Goal: Task Accomplishment & Management: Use online tool/utility

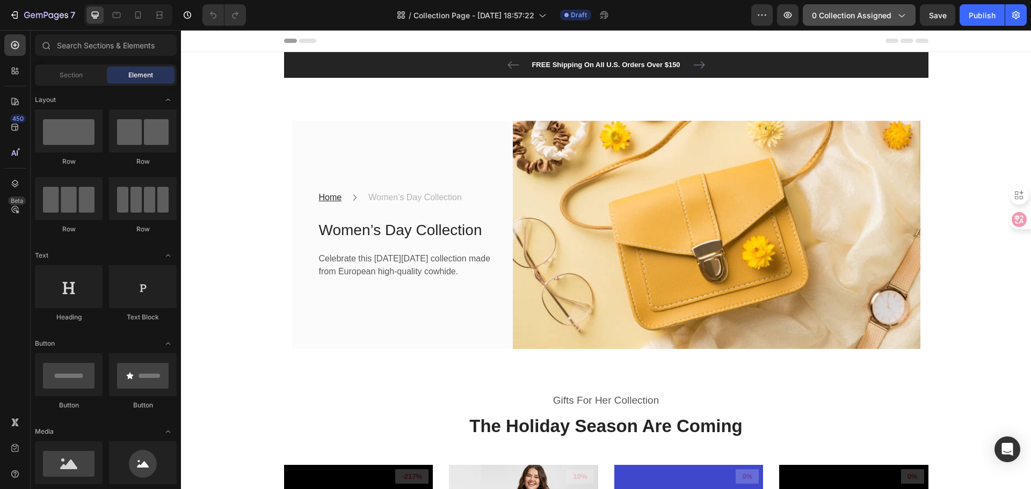
click at [906, 17] on icon "button" at bounding box center [901, 15] width 11 height 11
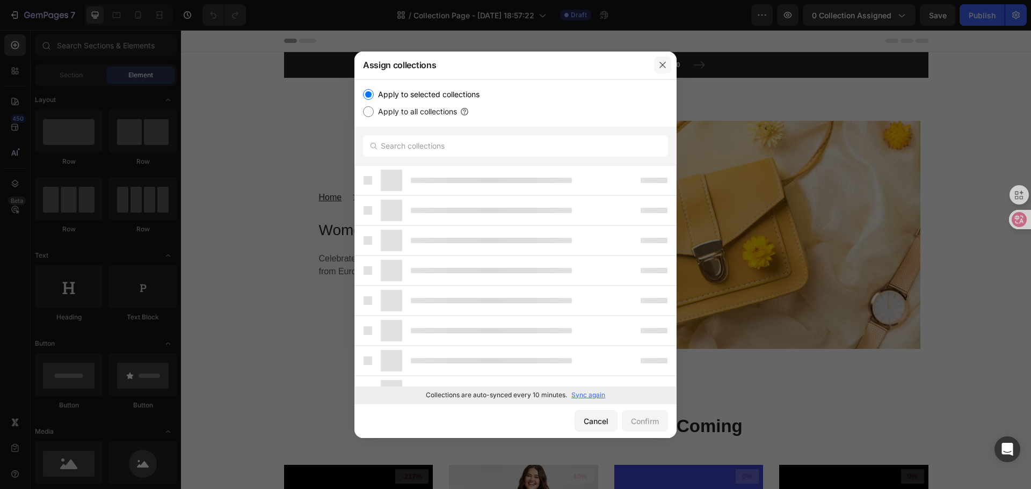
click at [661, 64] on icon "button" at bounding box center [663, 65] width 9 height 9
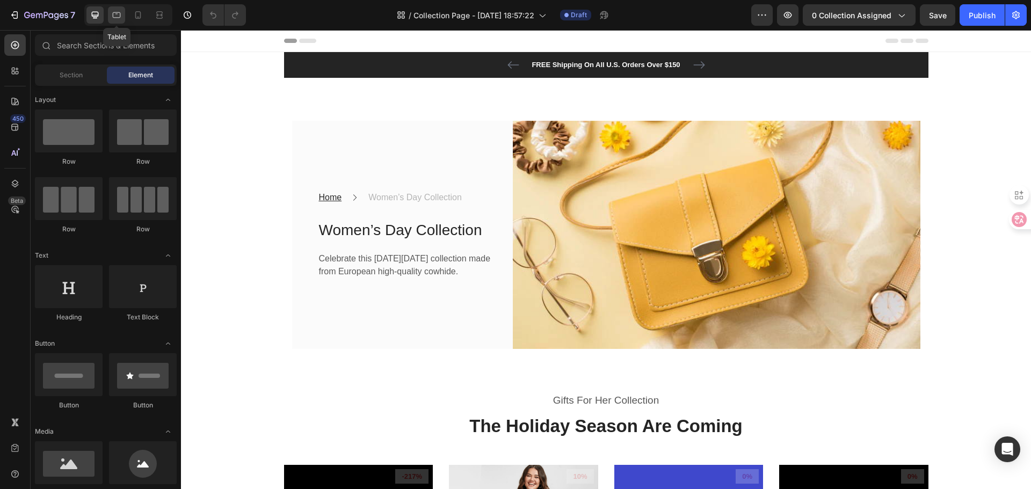
click at [116, 20] on icon at bounding box center [116, 15] width 11 height 11
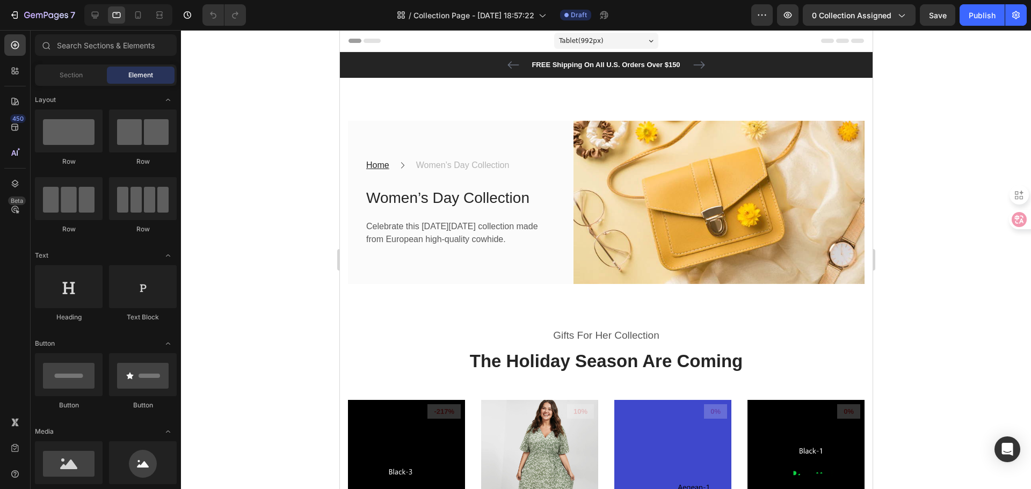
click at [128, 17] on div at bounding box center [128, 14] width 88 height 21
click at [138, 17] on icon at bounding box center [138, 15] width 6 height 8
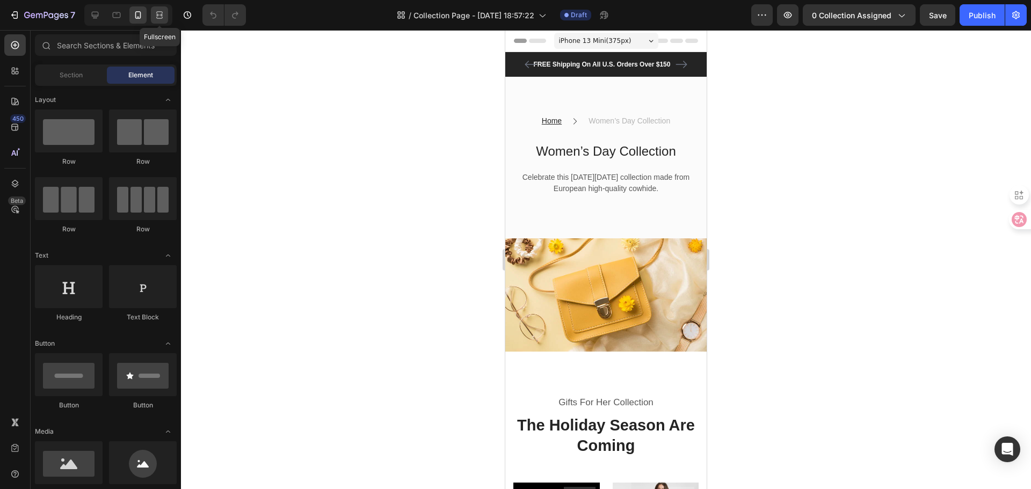
click at [158, 15] on icon at bounding box center [159, 15] width 11 height 11
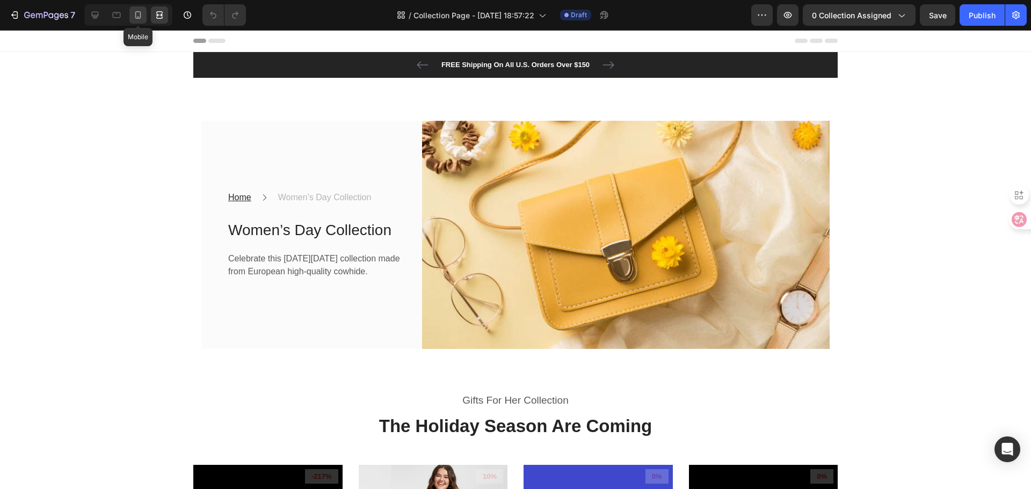
click at [141, 14] on icon at bounding box center [138, 15] width 11 height 11
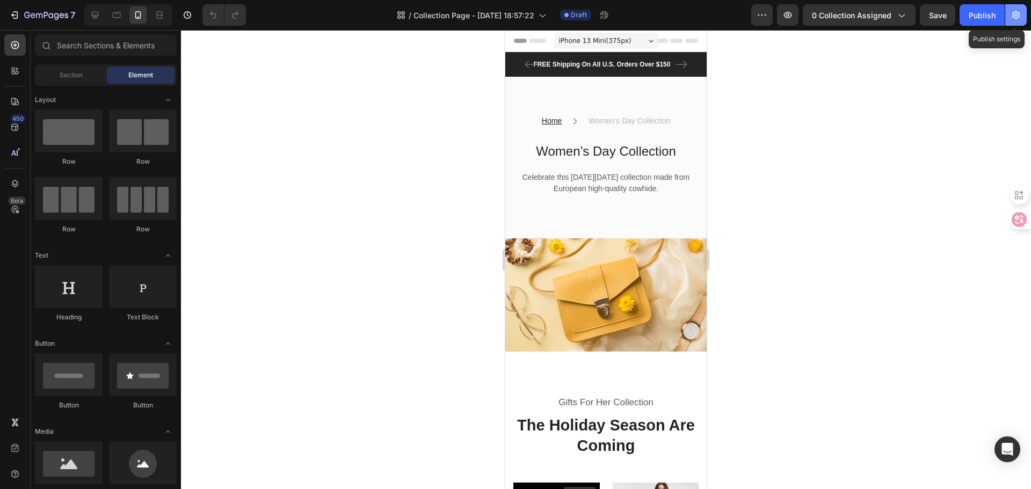
click at [1016, 22] on button "button" at bounding box center [1016, 14] width 21 height 21
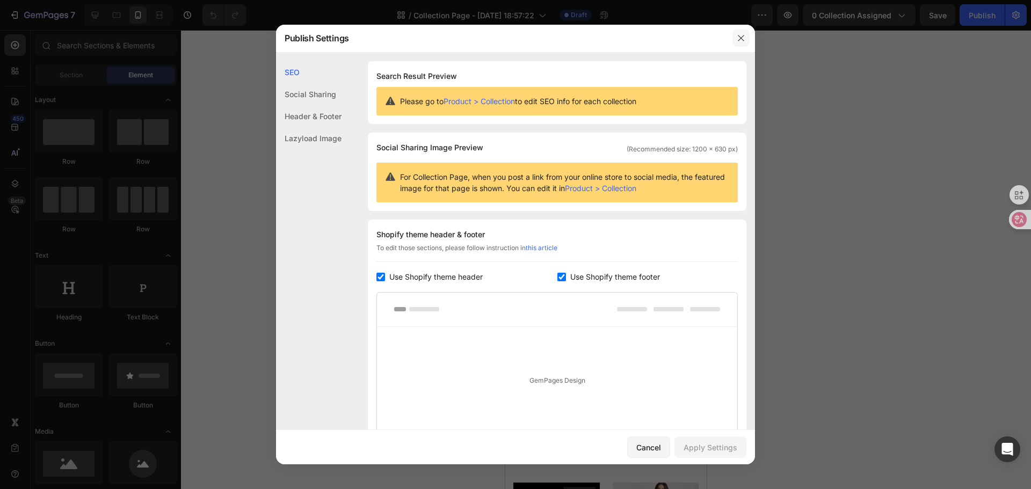
click at [740, 39] on icon "button" at bounding box center [741, 38] width 9 height 9
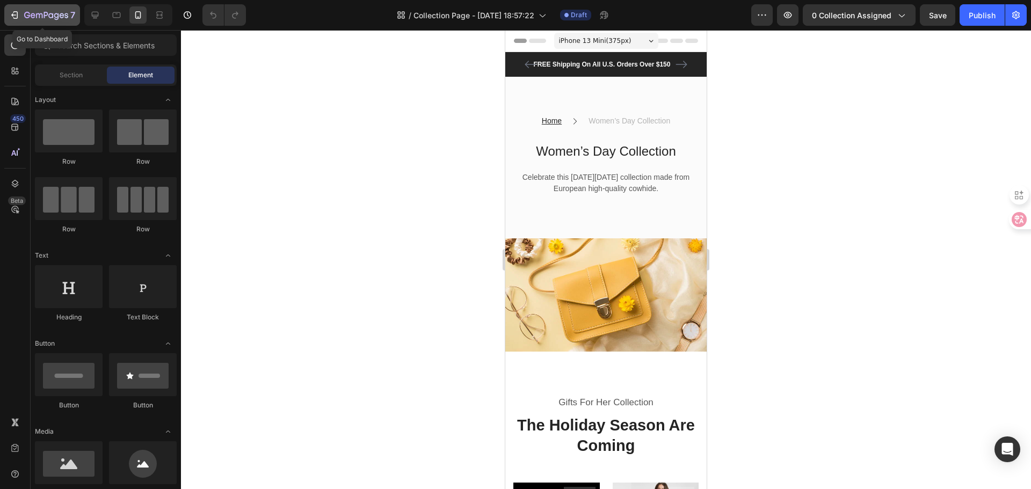
click at [15, 18] on icon "button" at bounding box center [14, 15] width 11 height 11
